Goal: Task Accomplishment & Management: Manage account settings

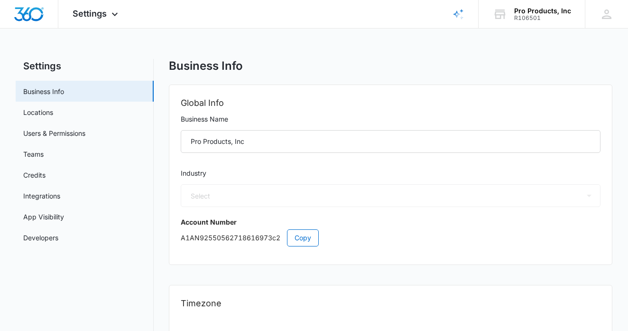
select select "45"
select select "US"
select select "America/Chicago"
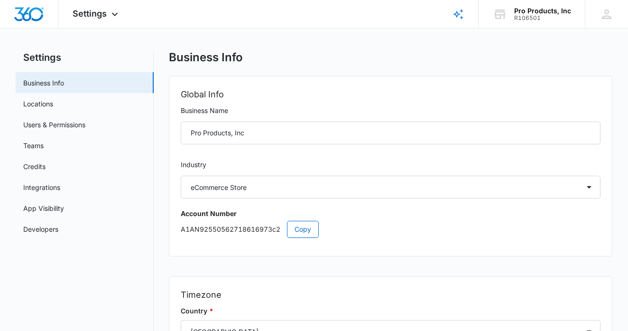
scroll to position [0, 0]
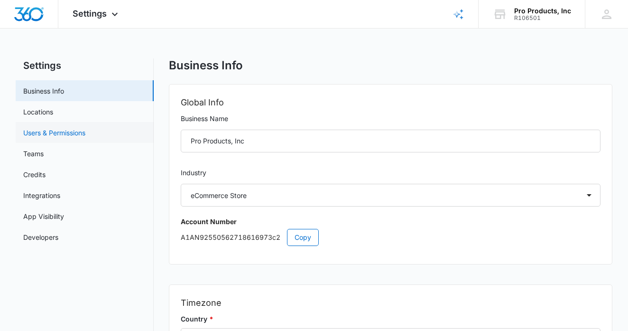
click at [78, 134] on link "Users & Permissions" at bounding box center [54, 133] width 62 height 10
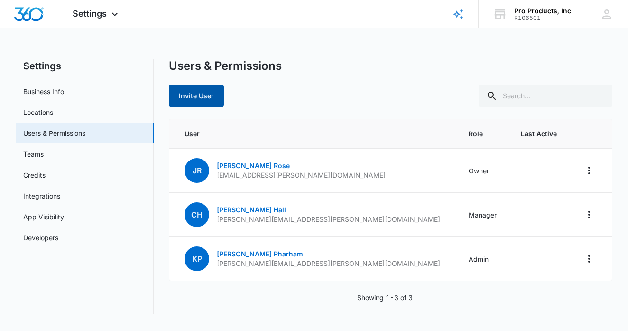
click at [201, 107] on button "Invite User" at bounding box center [196, 95] width 55 height 23
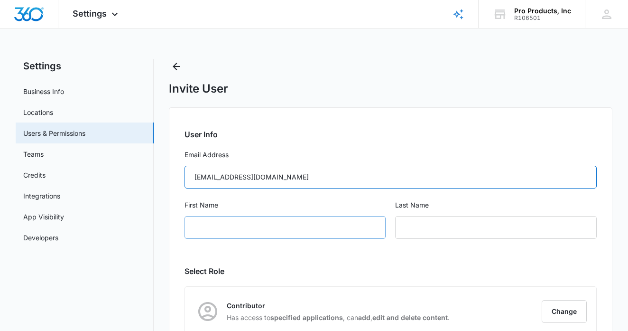
type input "orders@pro-products.net"
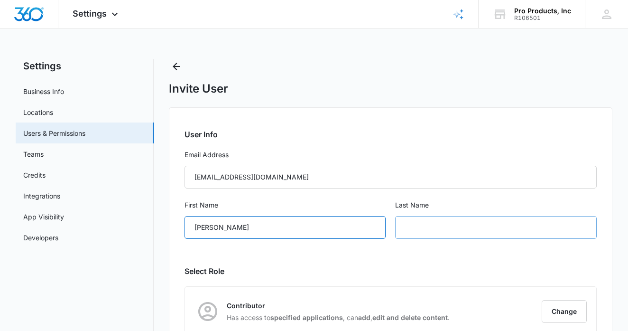
type input "Kevin"
type input "Parham"
drag, startPoint x: 235, startPoint y: 218, endPoint x: 176, endPoint y: 211, distance: 59.7
click at [176, 211] on div "User Info Email Address orders@pro-products.net First Name Kevin Last Name Parh…" at bounding box center [391, 270] width 444 height 327
drag, startPoint x: 215, startPoint y: 230, endPoint x: 171, endPoint y: 224, distance: 44.4
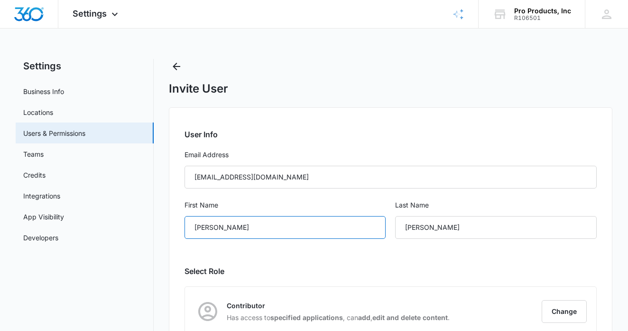
click at [171, 224] on div "User Info Email Address orders@pro-products.net First Name Kevin Last Name Parh…" at bounding box center [391, 270] width 444 height 327
type input "Darian"
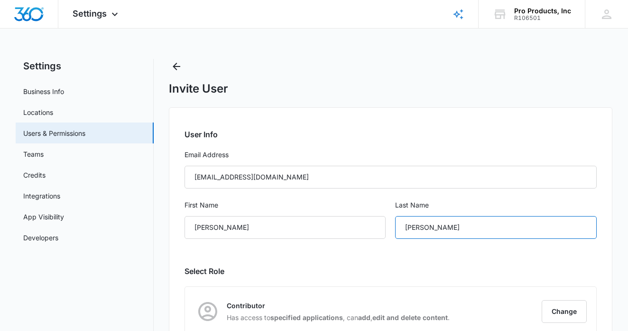
click at [432, 232] on input "Parham" at bounding box center [495, 227] width 201 height 23
drag, startPoint x: 432, startPoint y: 232, endPoint x: 403, endPoint y: 230, distance: 29.0
click at [403, 230] on input "Parham" at bounding box center [495, 227] width 201 height 23
type input "Rhynehart"
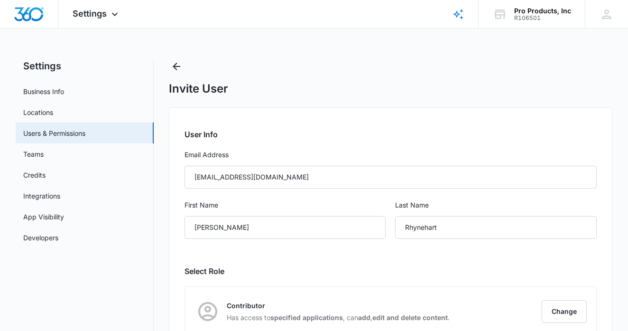
click at [469, 253] on div "User Info Email Address orders@pro-products.net First Name Darian Last Name Rhy…" at bounding box center [391, 270] width 444 height 327
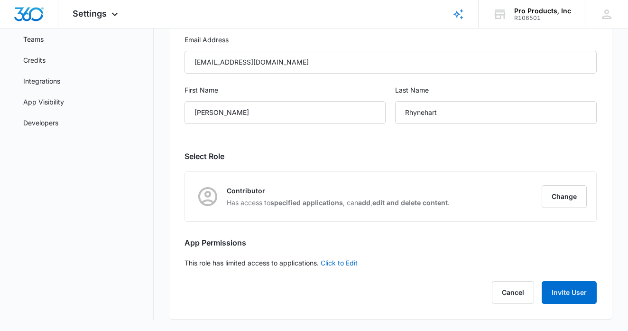
scroll to position [115, 0]
click at [561, 202] on button "Change" at bounding box center [564, 196] width 45 height 23
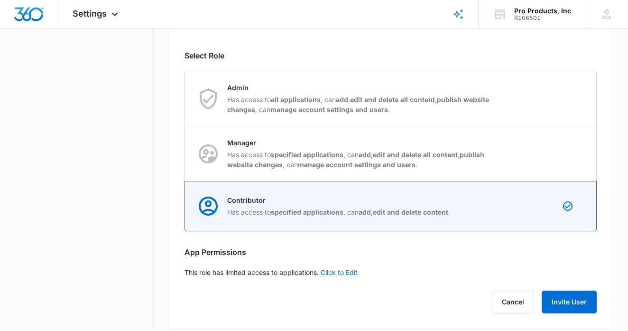
scroll to position [220, 0]
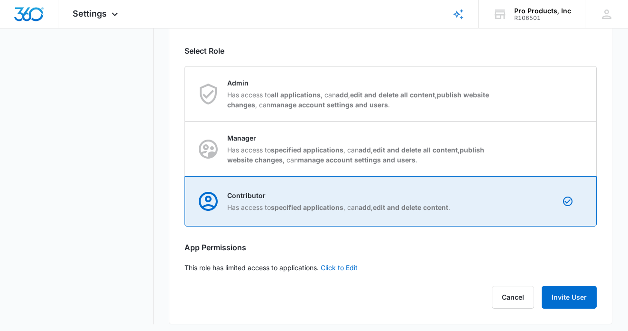
click at [385, 206] on strong "edit and delete content" at bounding box center [410, 207] width 75 height 8
click at [186, 202] on input "Contributor Has access to specified applications , can add , edit and delete co…" at bounding box center [185, 201] width 0 height 0
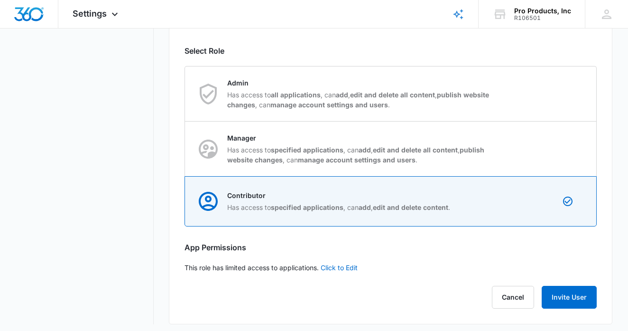
click at [385, 263] on div "User Info Email Address orders@pro-products.net First Name Darian Last Name Rhy…" at bounding box center [391, 105] width 444 height 437
click at [562, 292] on button "Invite User" at bounding box center [569, 297] width 55 height 23
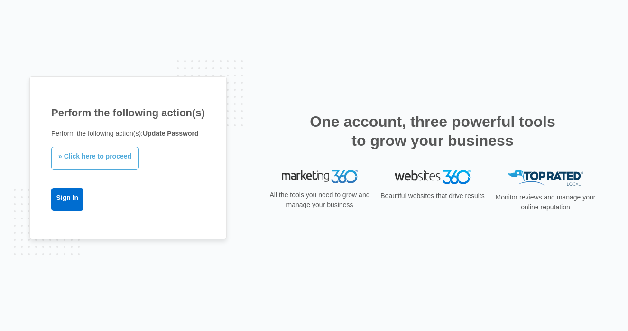
click at [108, 162] on link "» Click here to proceed" at bounding box center [94, 158] width 87 height 23
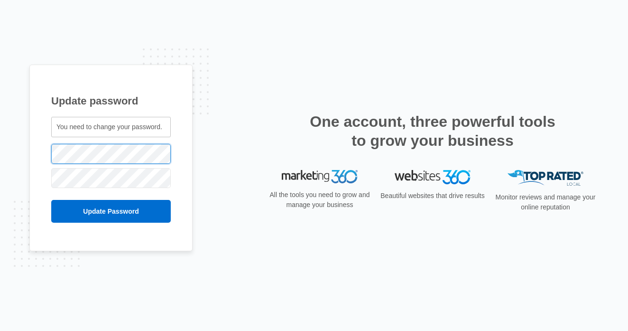
click at [46, 139] on div "Update password You need to change your password. orders@pro-products.net" at bounding box center [110, 158] width 163 height 186
click at [84, 212] on input "Update Password" at bounding box center [111, 211] width 120 height 23
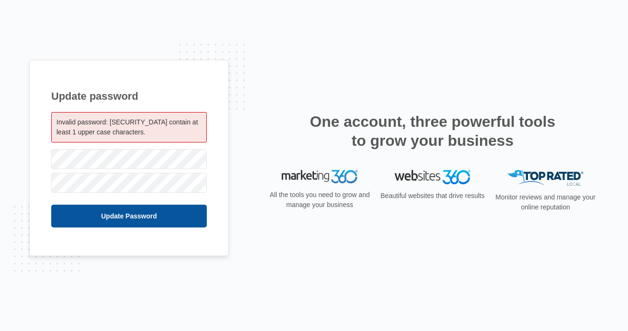
click at [94, 212] on input "Update Password" at bounding box center [129, 216] width 156 height 23
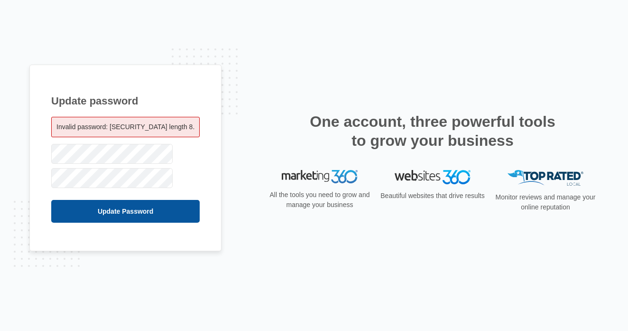
click at [97, 210] on input "Update Password" at bounding box center [125, 211] width 149 height 23
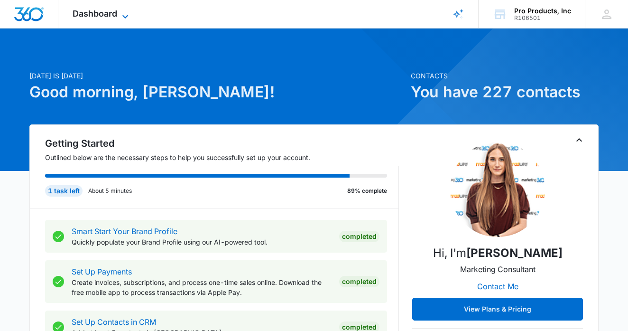
click at [122, 19] on icon at bounding box center [125, 16] width 11 height 11
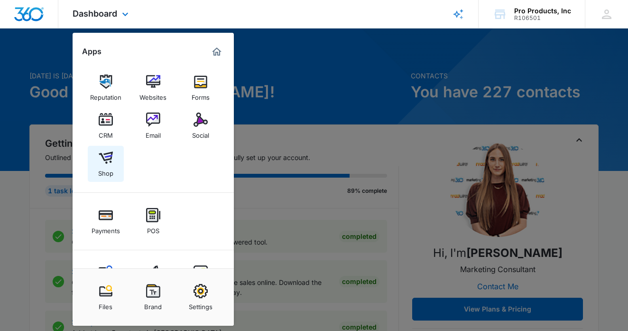
click at [109, 166] on div "Shop" at bounding box center [105, 171] width 15 height 12
